Goal: Task Accomplishment & Management: Manage account settings

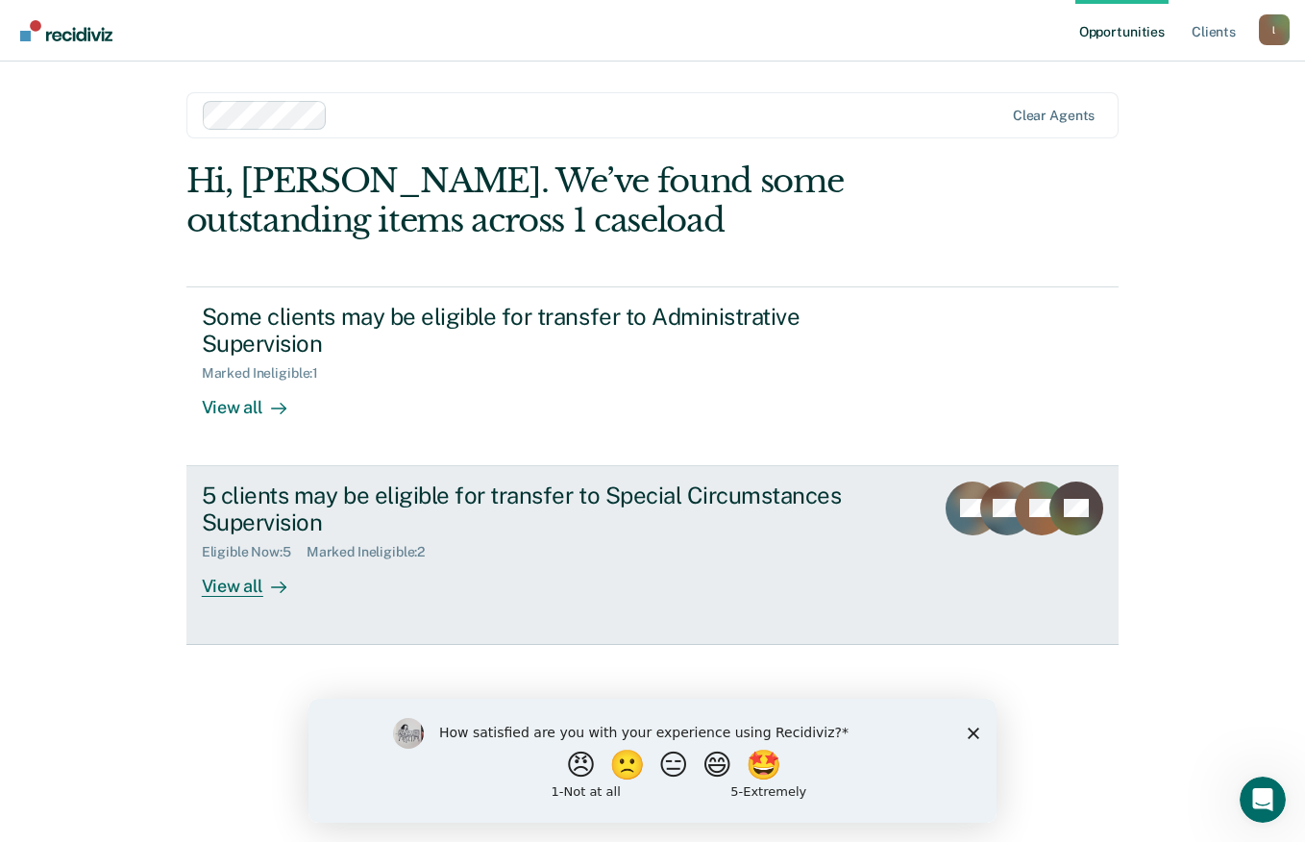
click at [238, 583] on div "View all" at bounding box center [256, 578] width 108 height 37
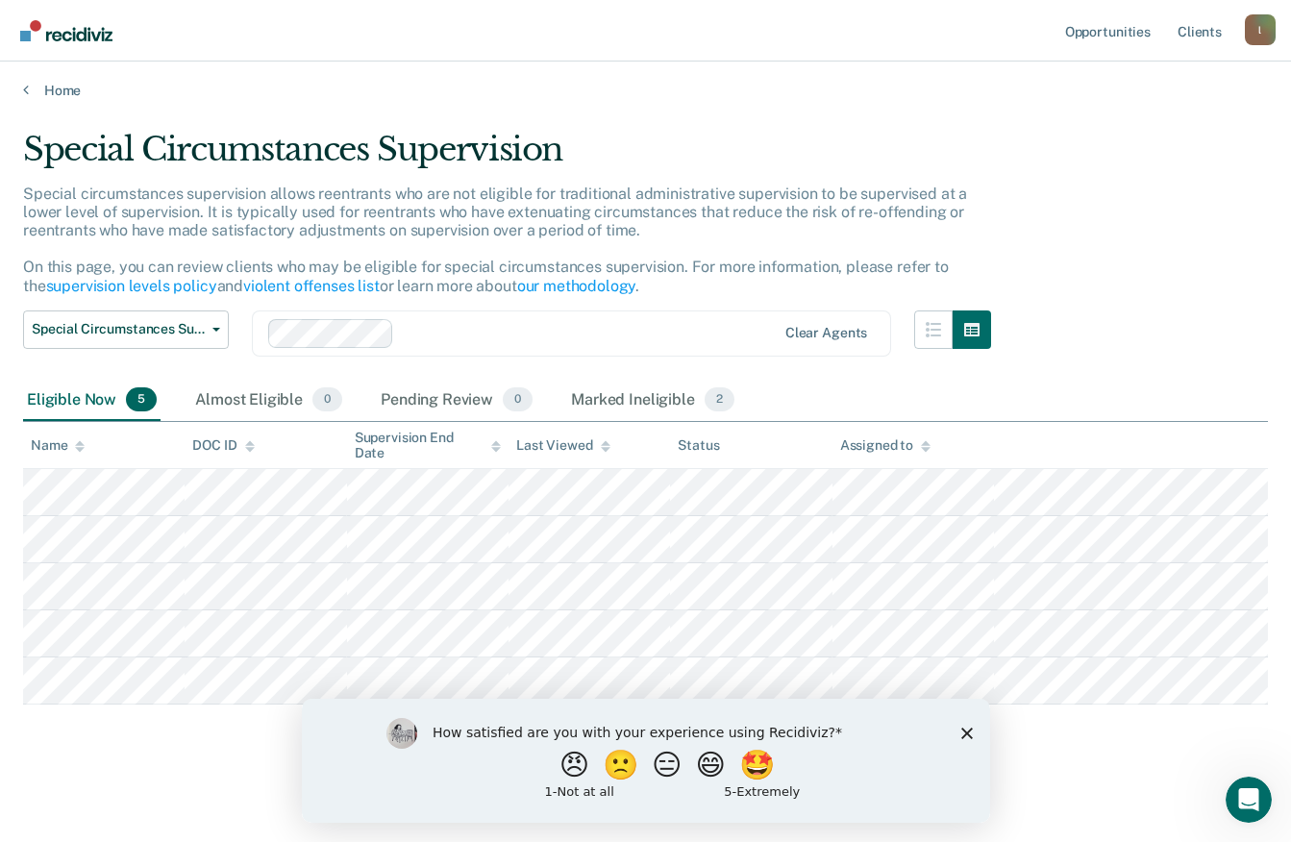
scroll to position [4, 0]
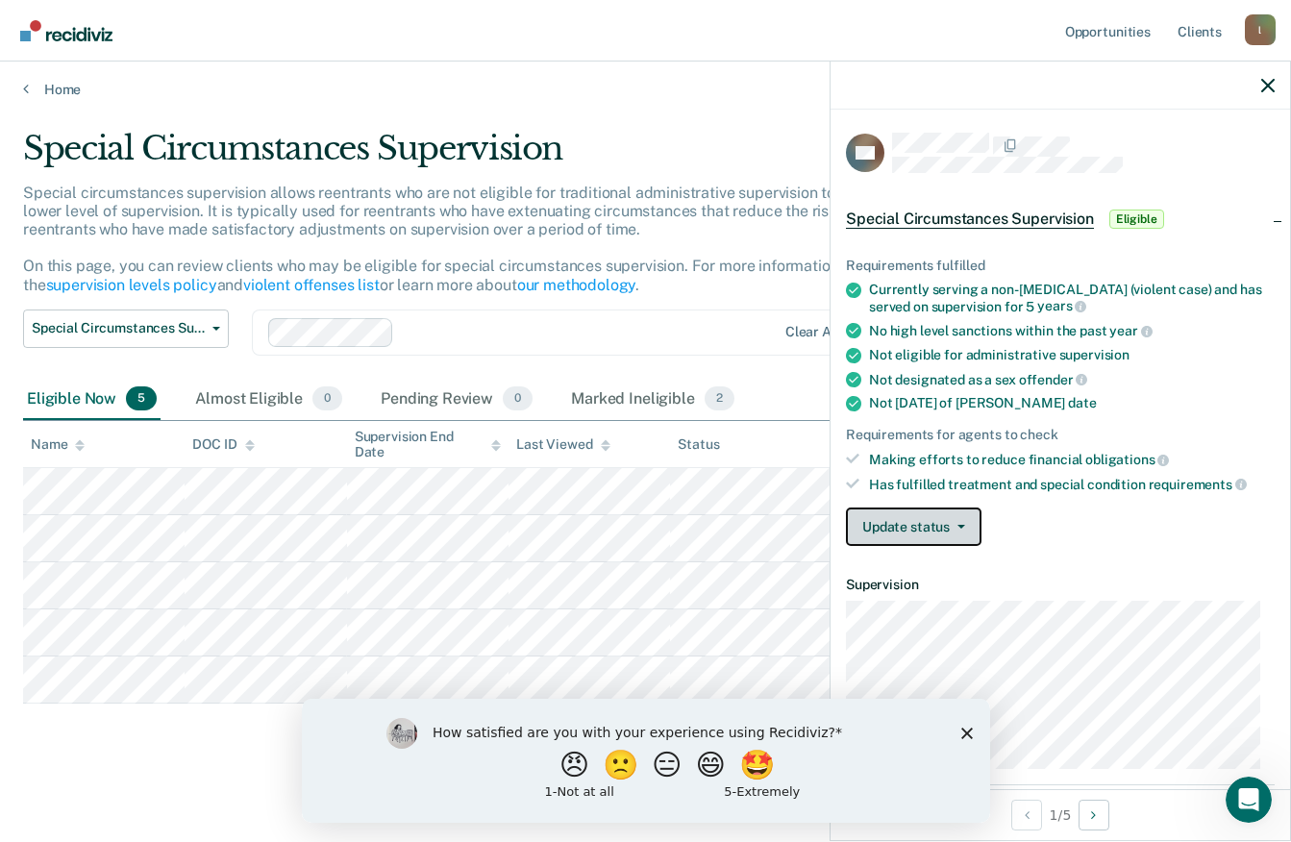
click at [964, 523] on button "Update status" at bounding box center [914, 527] width 136 height 38
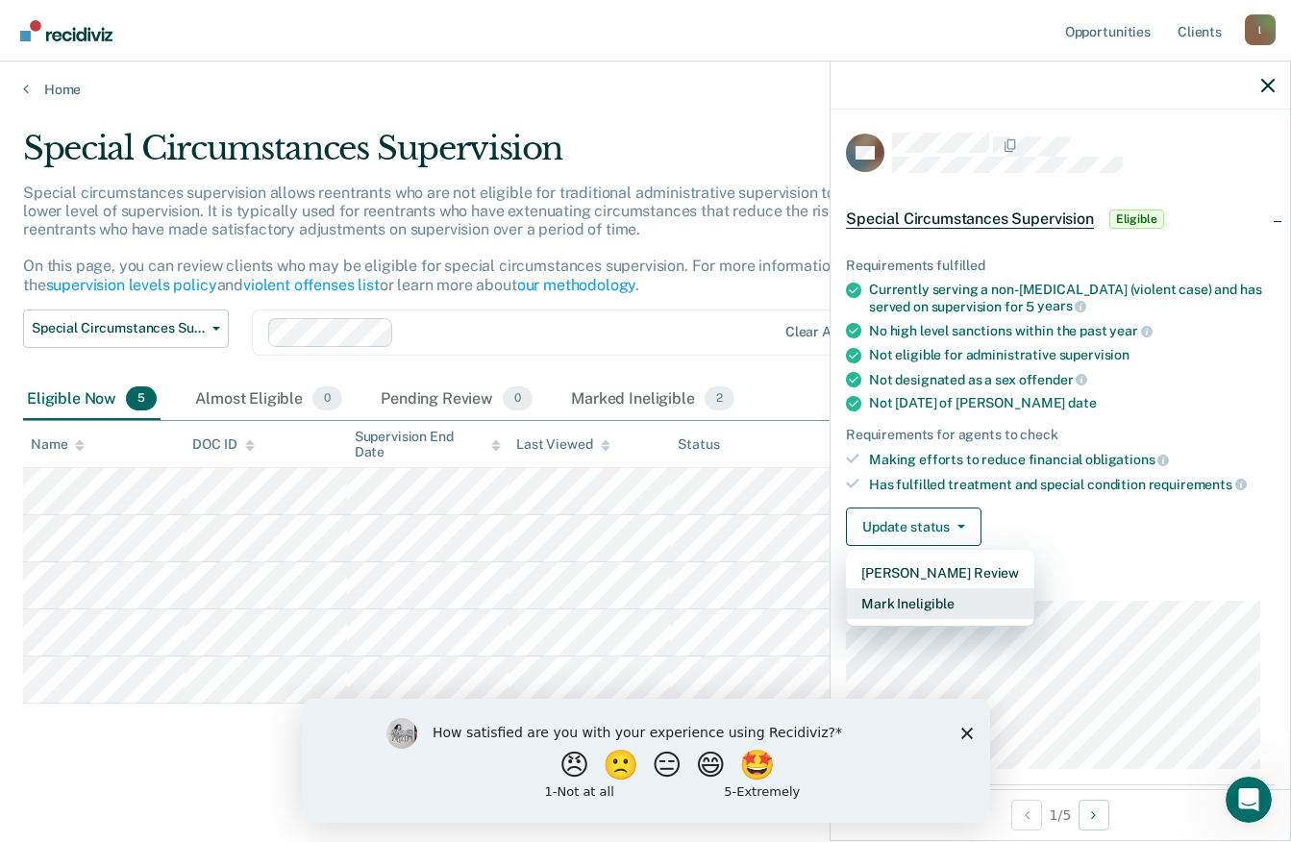
click at [922, 599] on button "Mark Ineligible" at bounding box center [940, 603] width 188 height 31
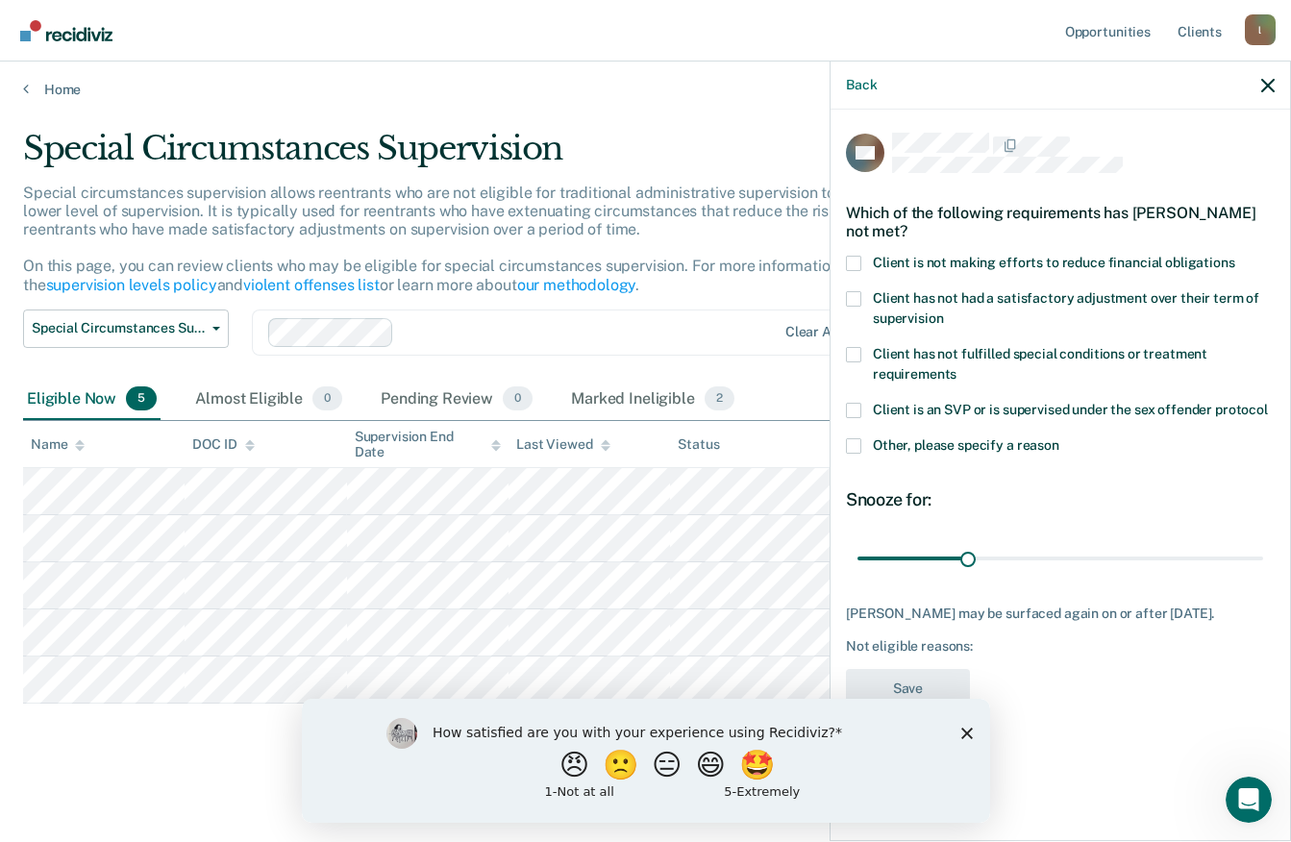
click at [855, 258] on span at bounding box center [853, 263] width 15 height 15
click at [1235, 256] on input "Client is not making efforts to reduce financial obligations" at bounding box center [1235, 256] width 0 height 0
click at [895, 677] on button "Save" at bounding box center [908, 688] width 124 height 39
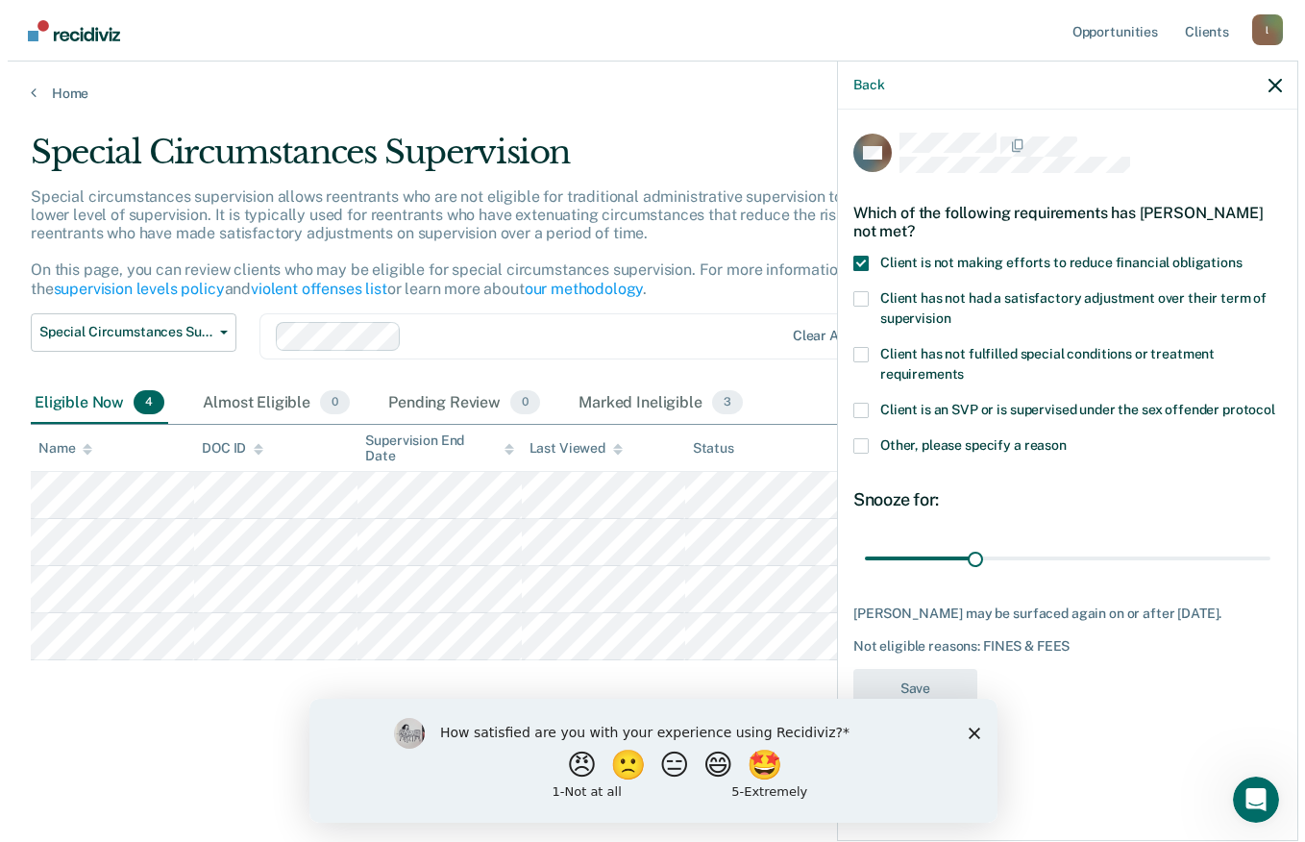
scroll to position [0, 0]
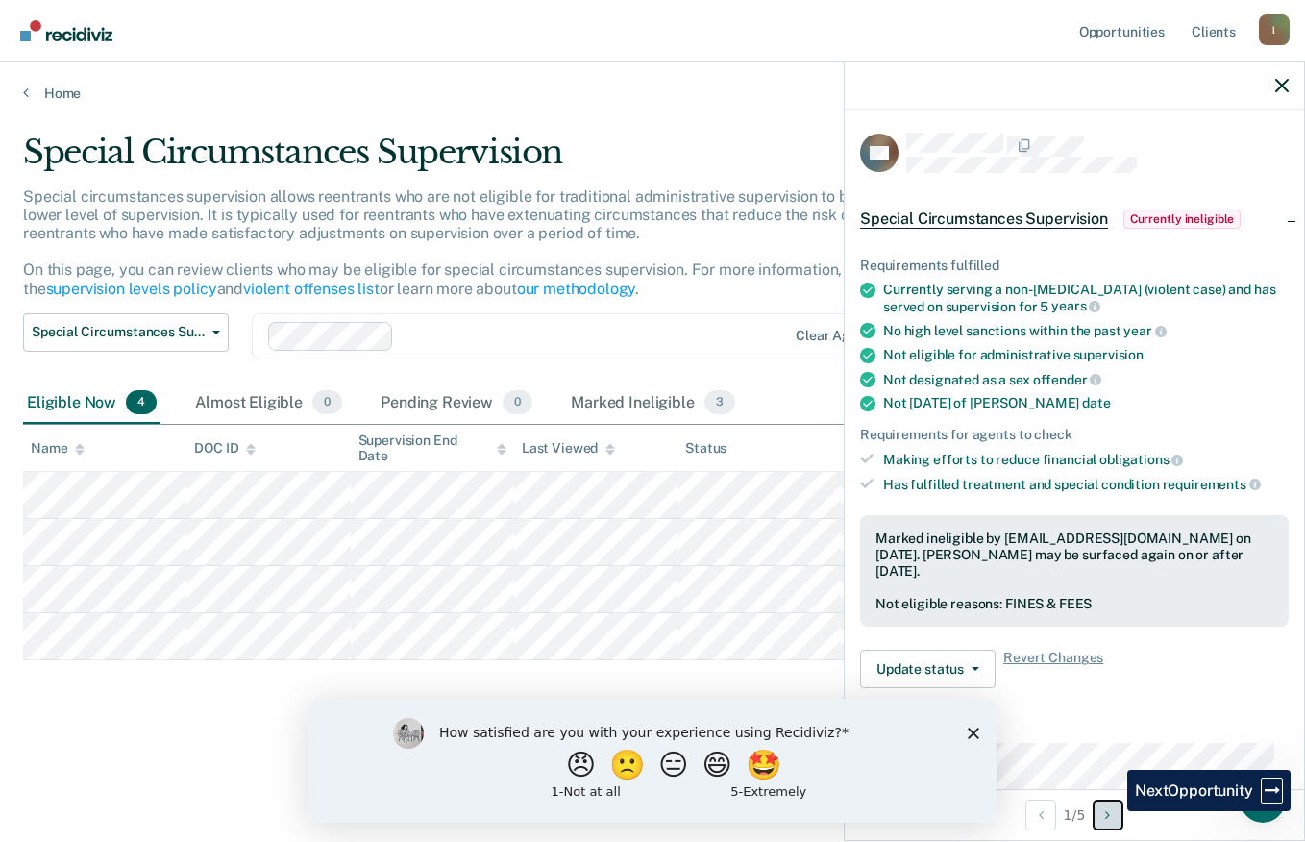
click at [1110, 811] on icon "Next Opportunity" at bounding box center [1107, 814] width 5 height 13
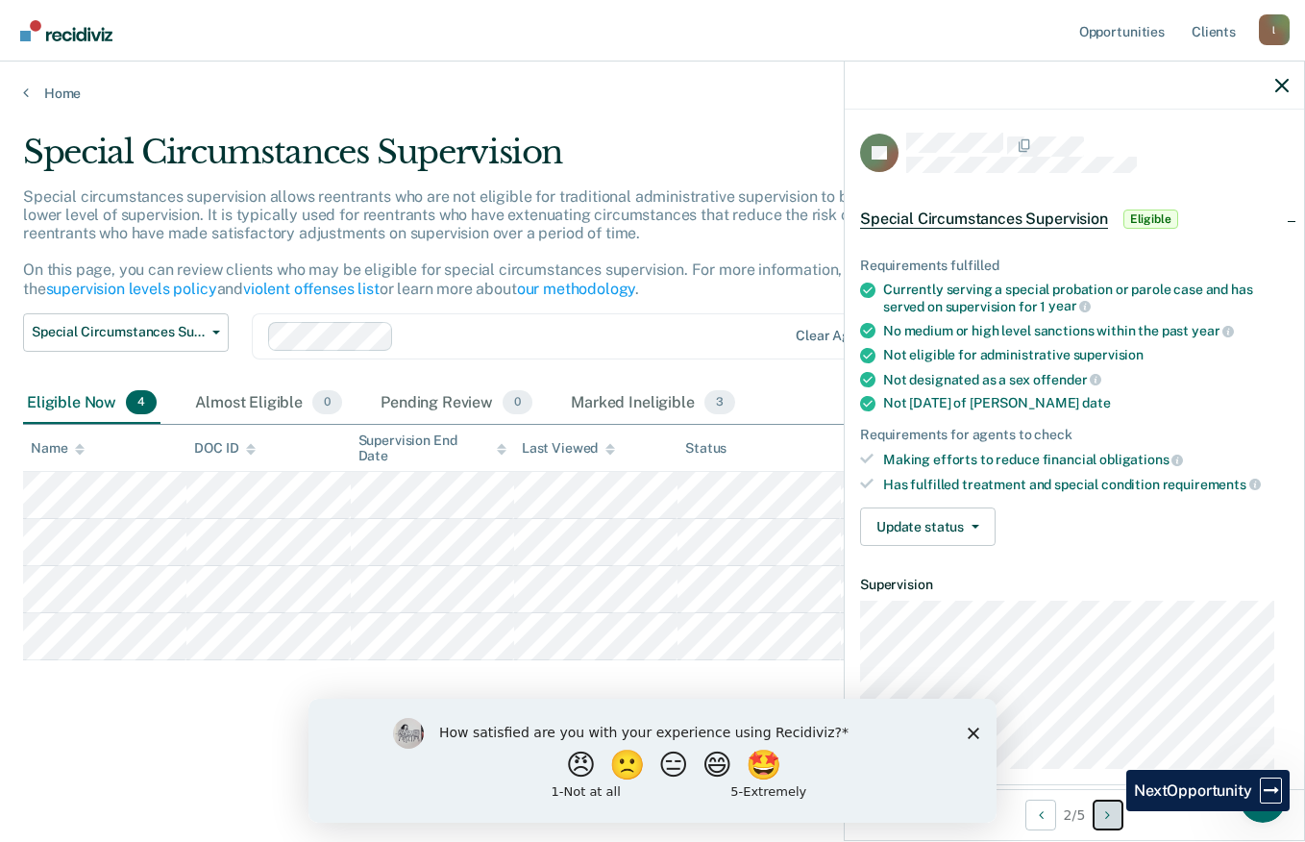
click at [1110, 811] on icon "Next Opportunity" at bounding box center [1107, 814] width 5 height 13
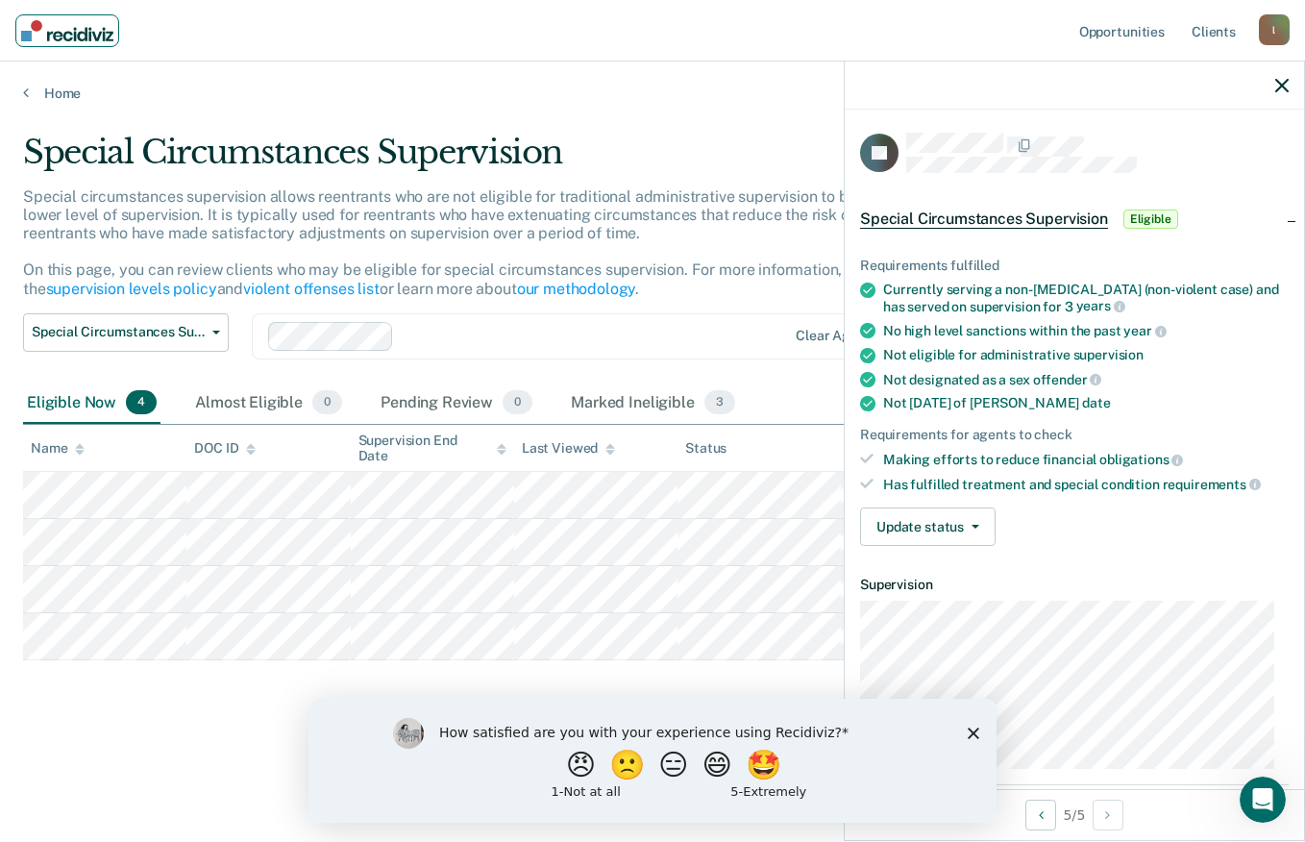
click at [70, 39] on img "Main navigation" at bounding box center [67, 30] width 92 height 21
